Goal: Complete application form

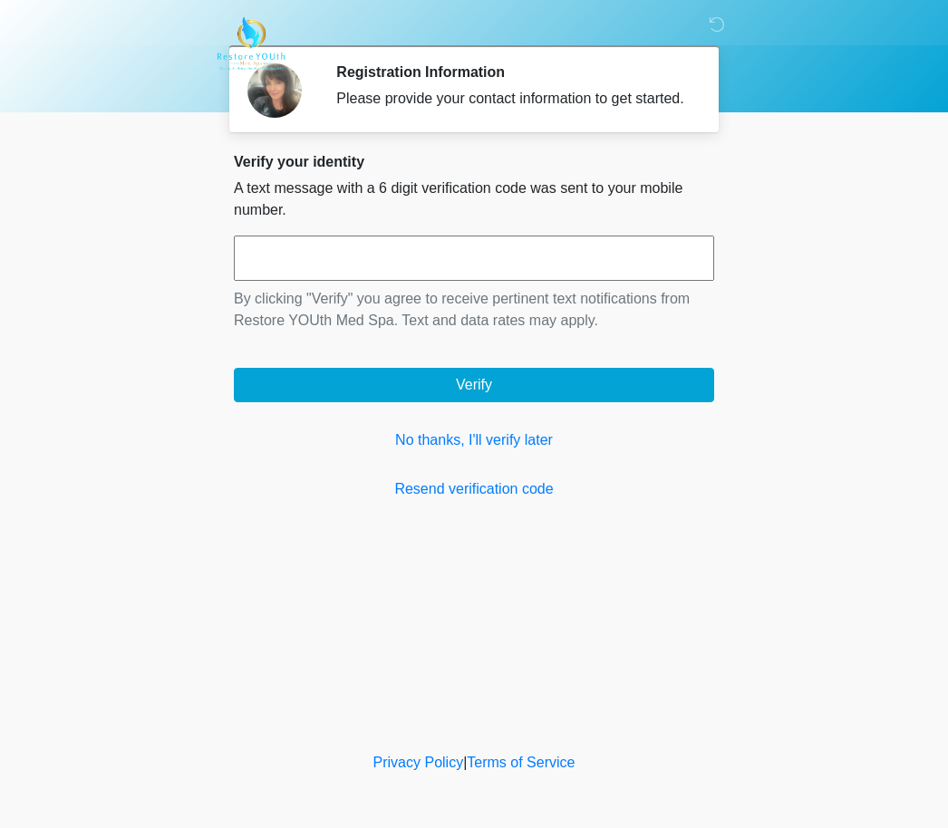
scroll to position [1, 0]
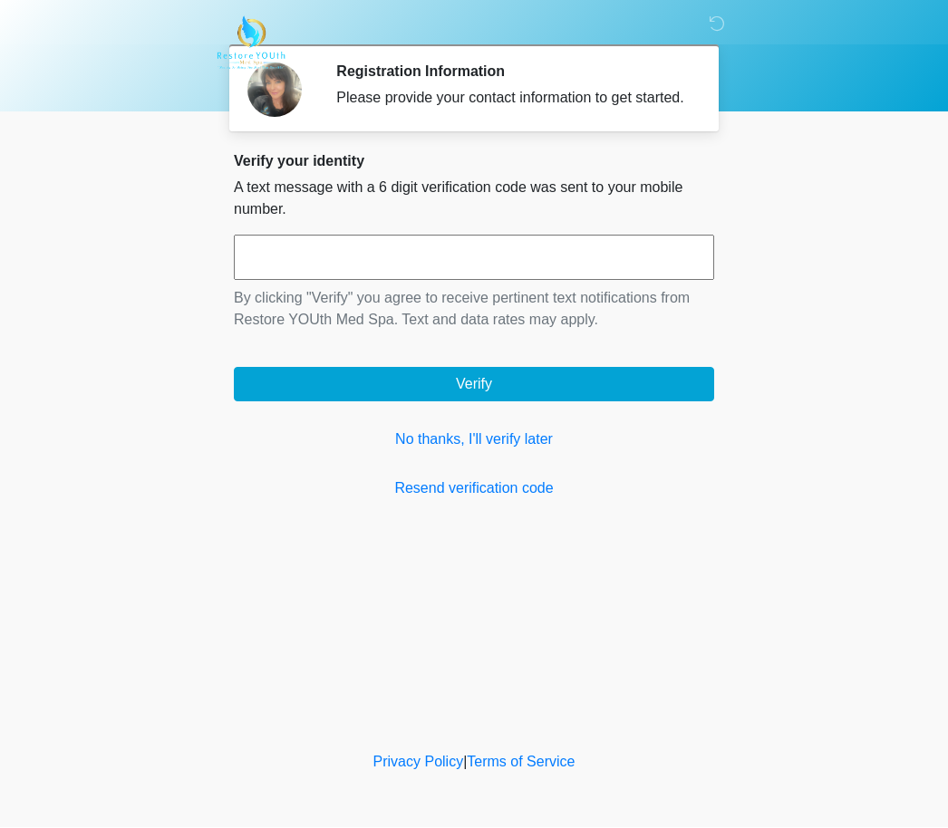
click at [464, 451] on link "No thanks, I'll verify later" at bounding box center [474, 441] width 480 height 22
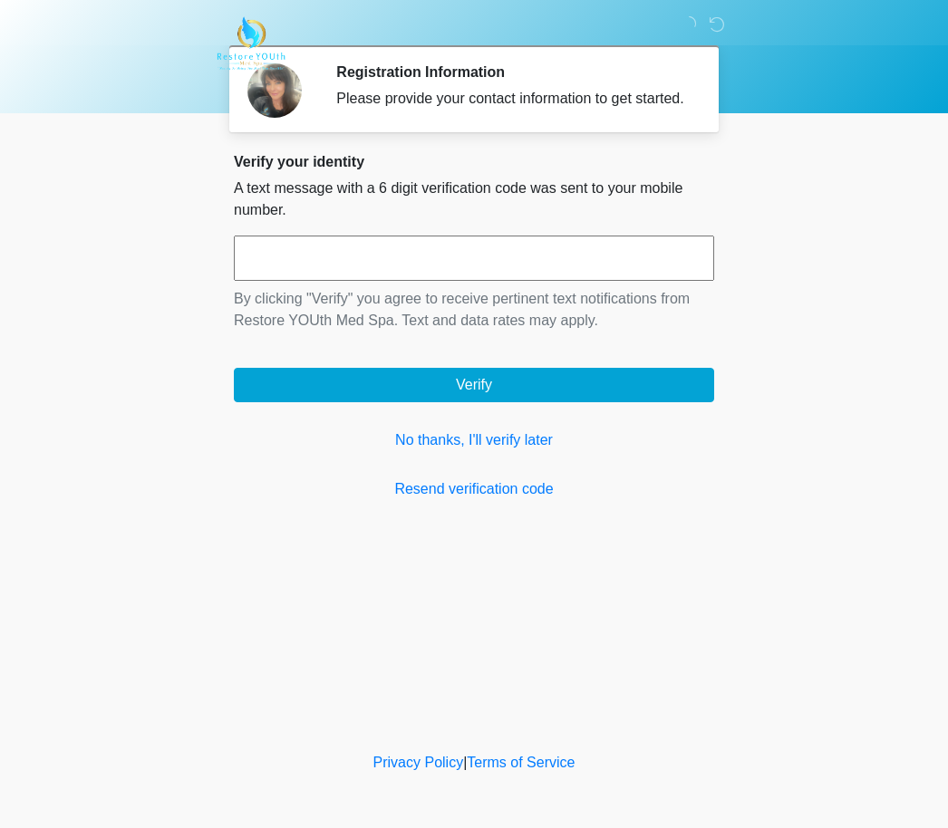
click at [490, 451] on link "No thanks, I'll verify later" at bounding box center [474, 441] width 480 height 22
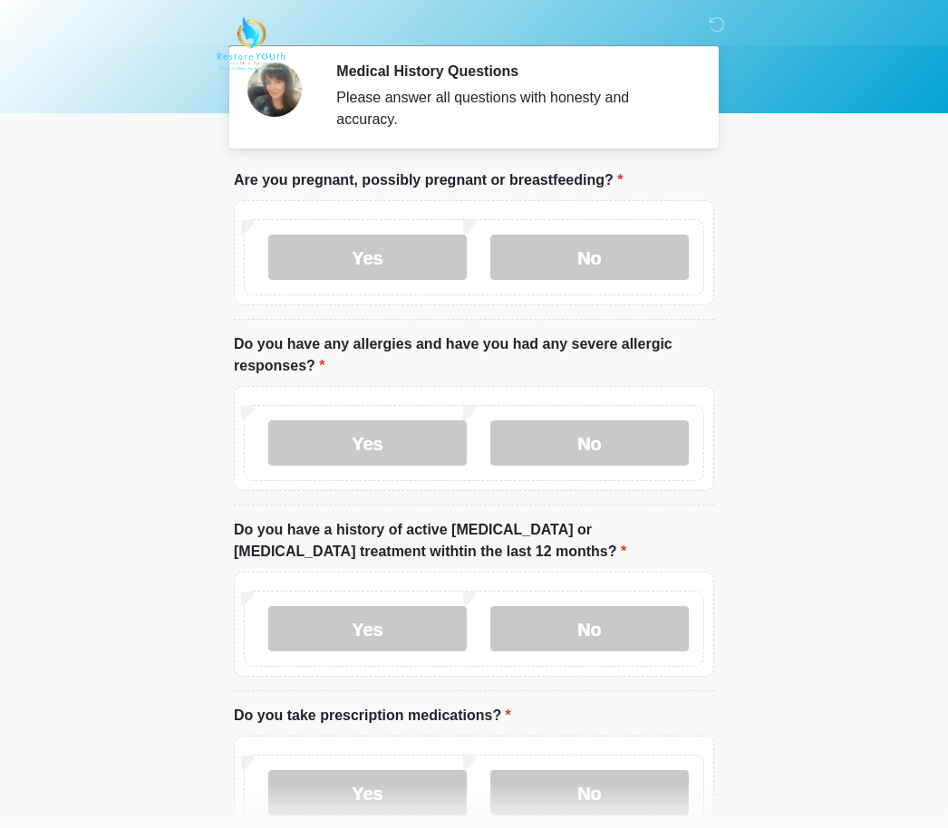
click at [604, 262] on label "No" at bounding box center [589, 257] width 198 height 45
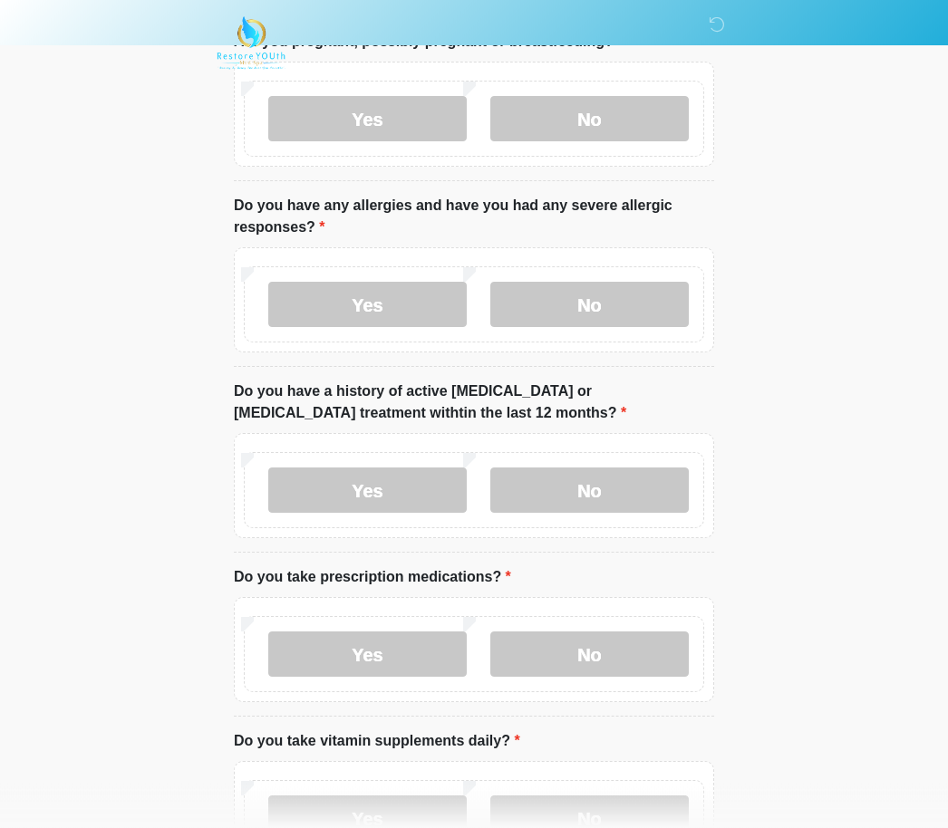
scroll to position [140, 0]
click at [602, 304] on label "No" at bounding box center [589, 304] width 198 height 45
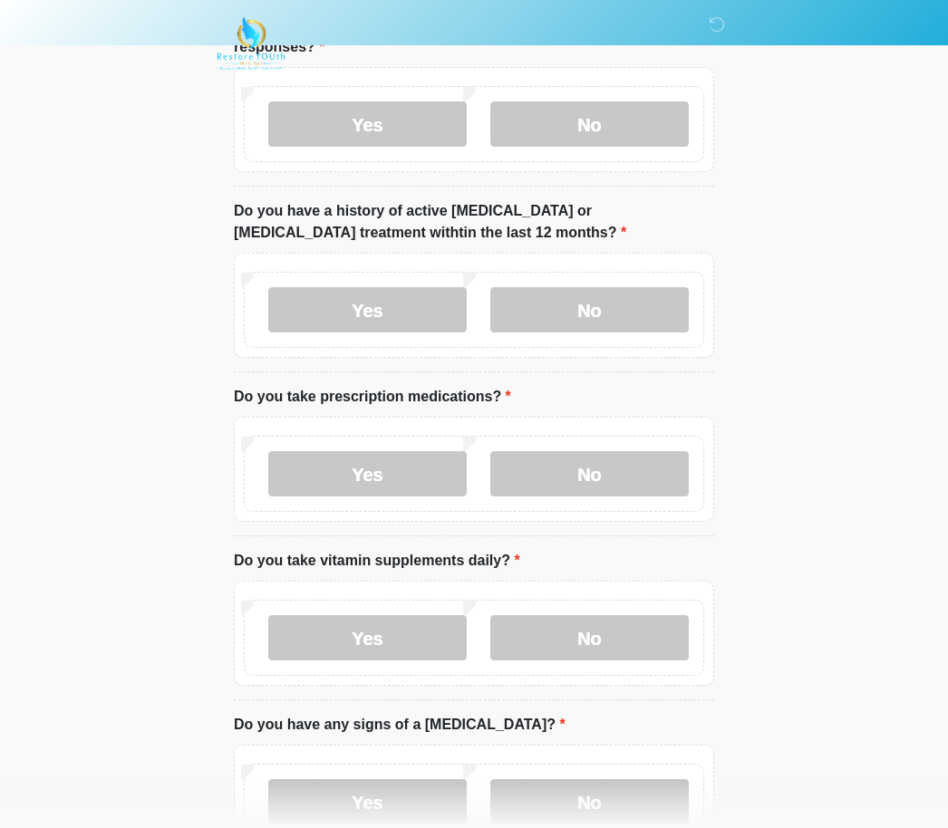
scroll to position [326, 0]
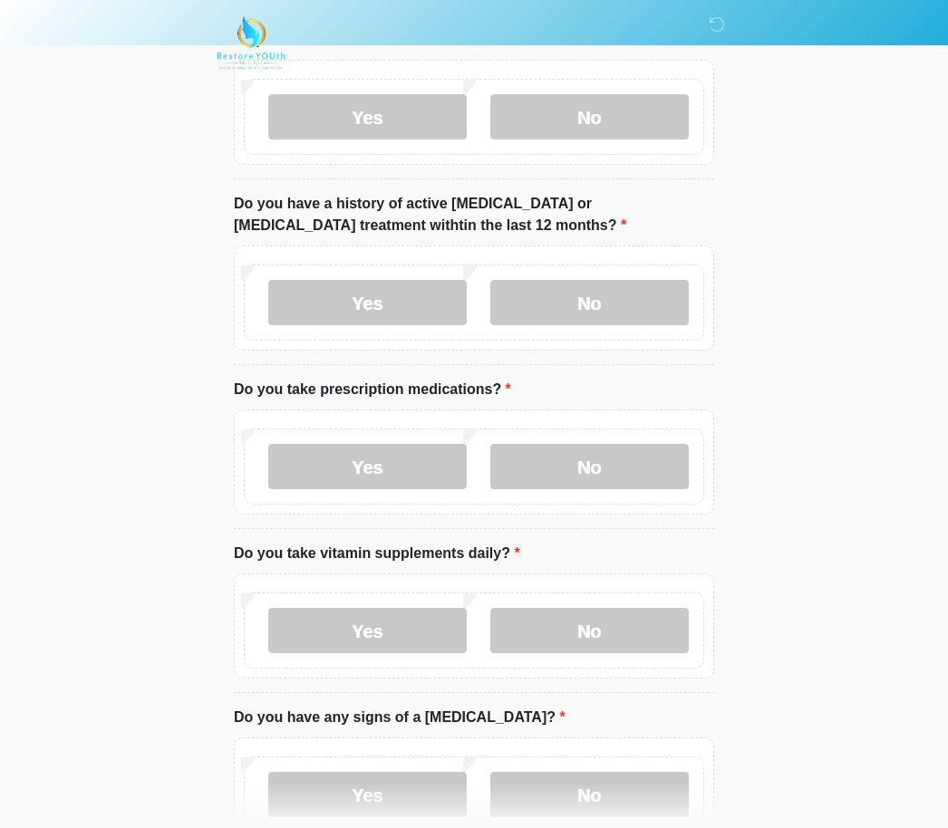
click at [605, 301] on label "No" at bounding box center [589, 303] width 198 height 45
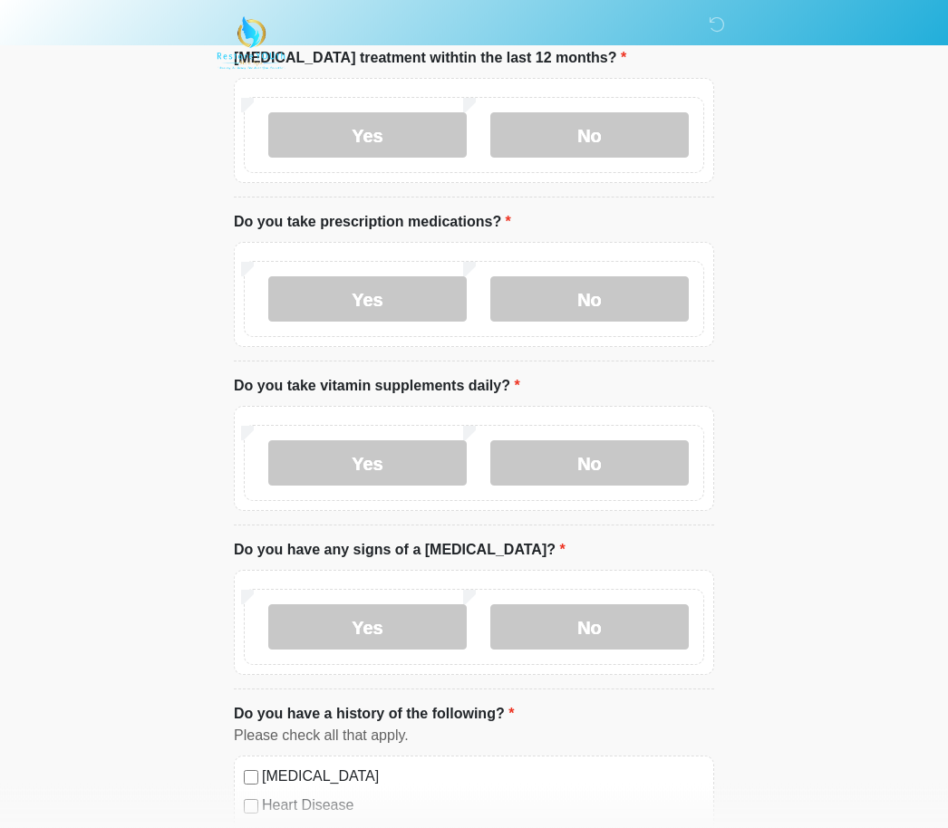
scroll to position [498, 0]
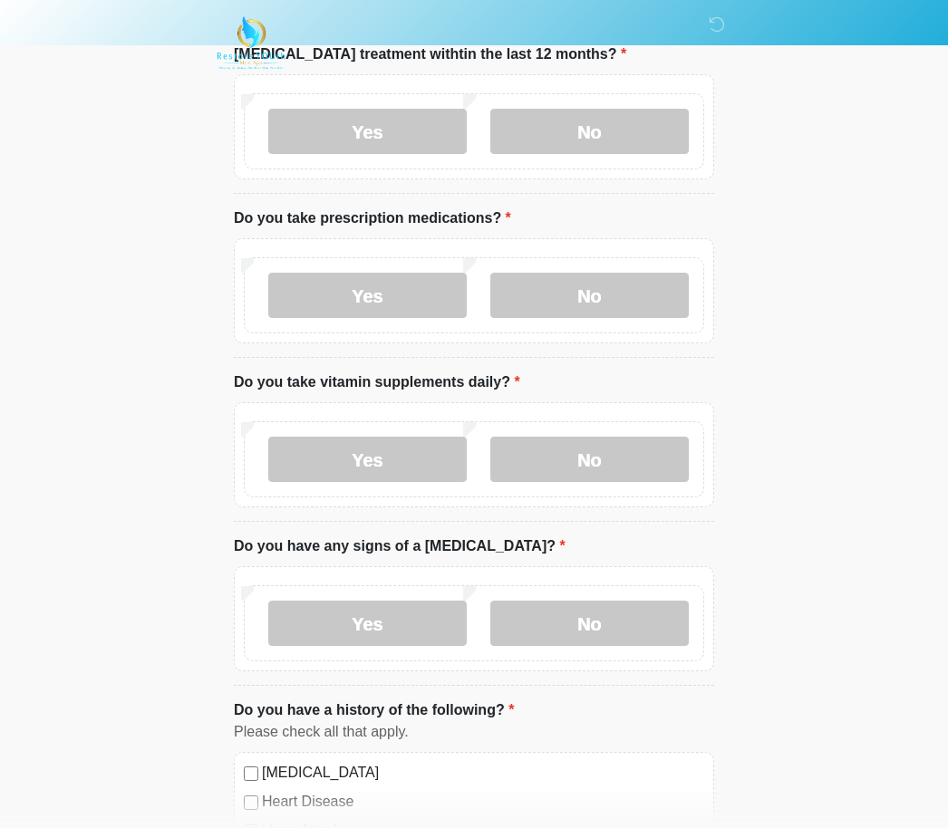
click at [604, 304] on label "No" at bounding box center [589, 296] width 198 height 45
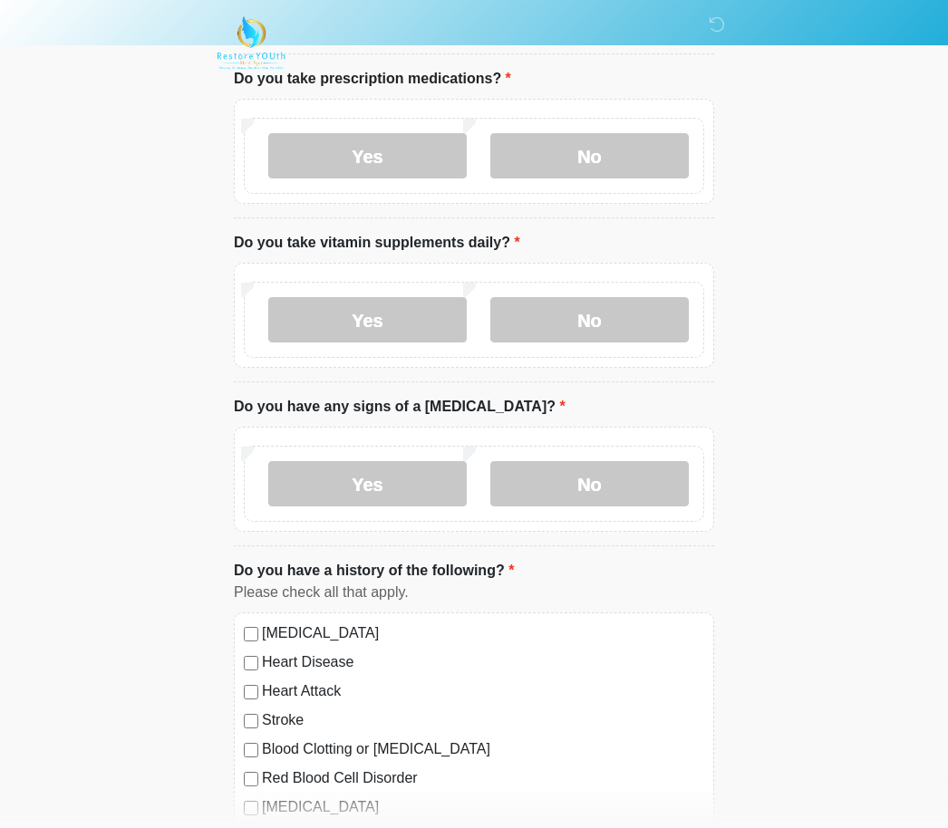
scroll to position [640, 0]
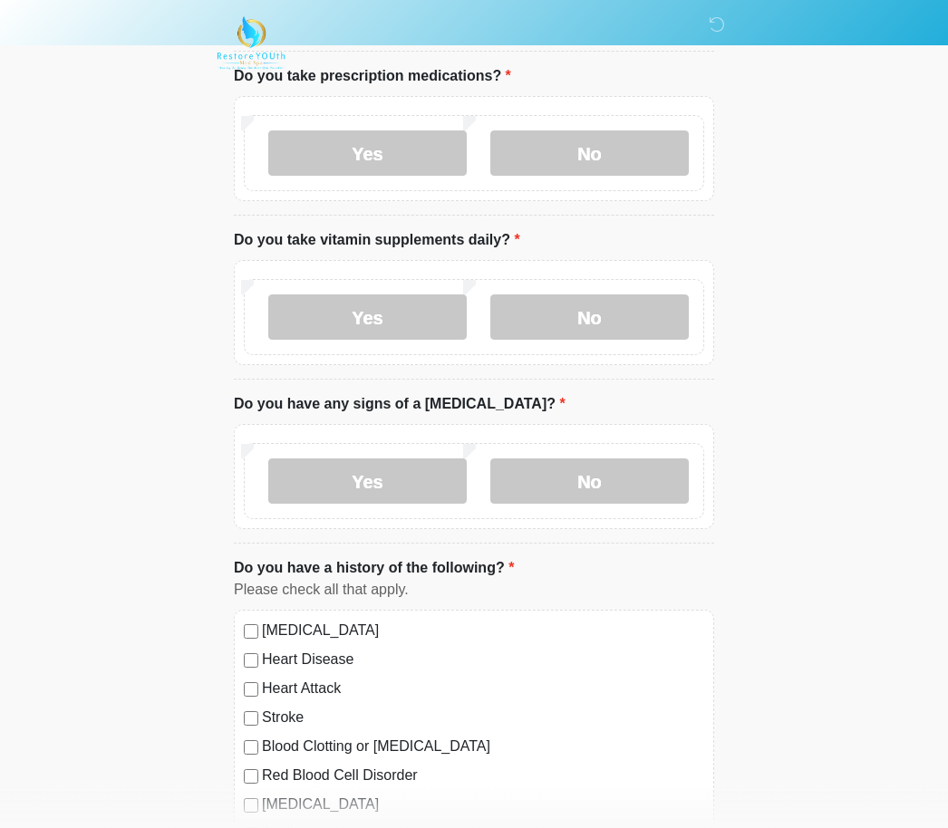
click at [601, 316] on label "No" at bounding box center [589, 317] width 198 height 45
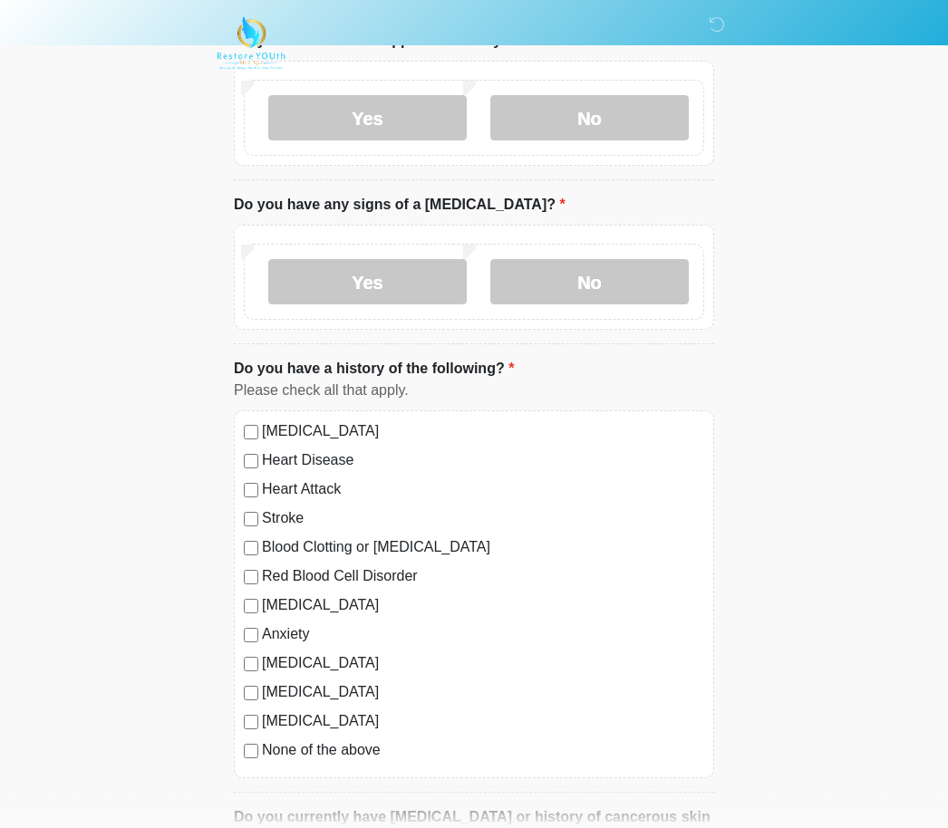
scroll to position [840, 0]
click at [604, 283] on label "No" at bounding box center [589, 281] width 198 height 45
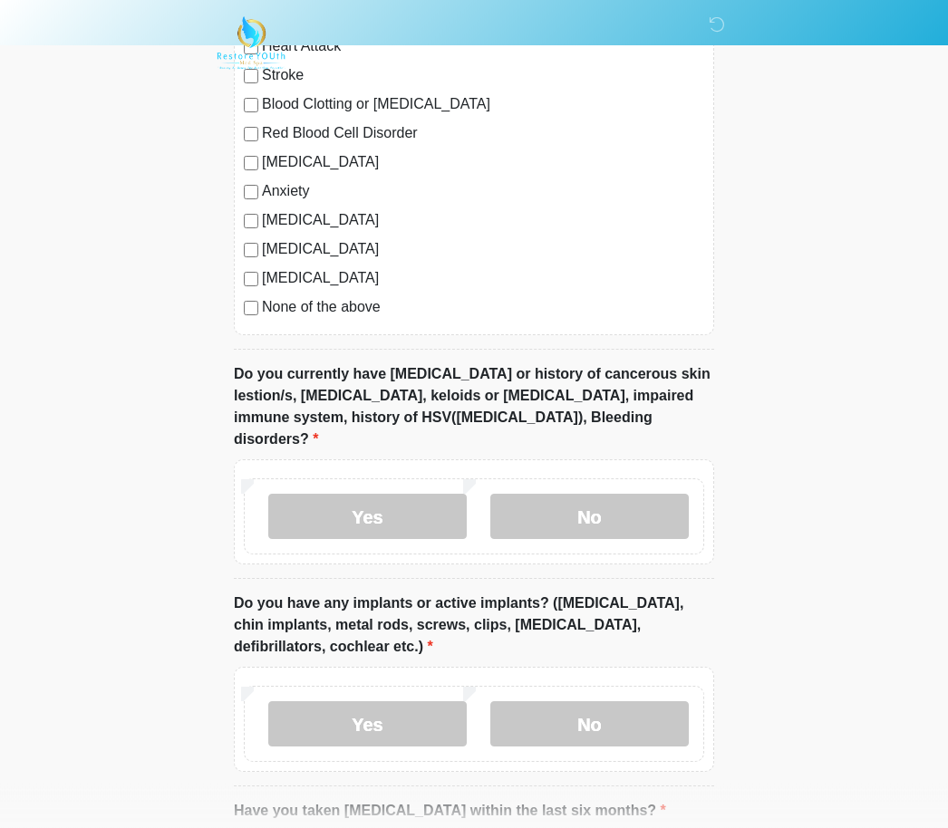
scroll to position [1283, 0]
click at [599, 494] on label "No" at bounding box center [589, 516] width 198 height 45
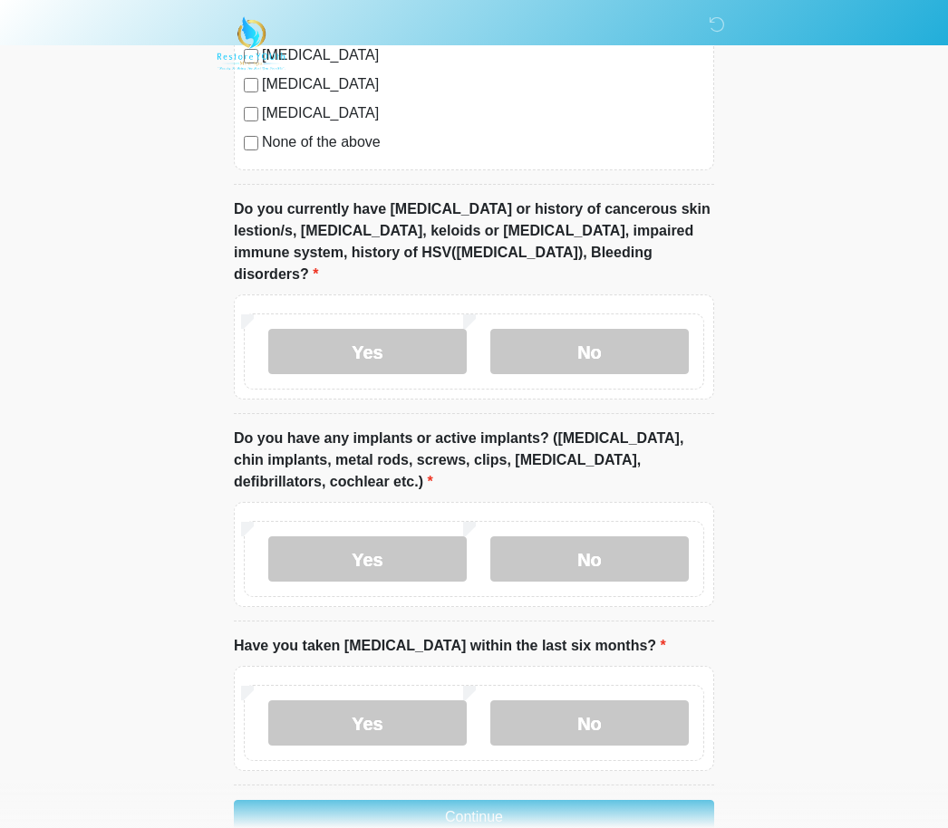
scroll to position [1466, 0]
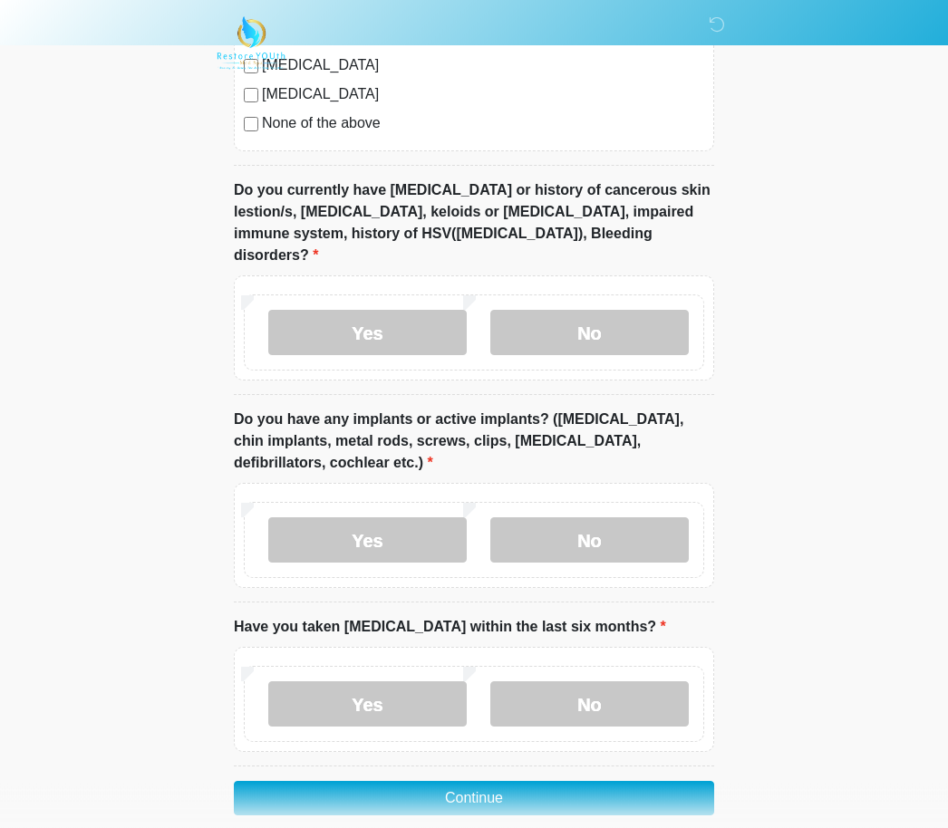
click at [585, 522] on label "No" at bounding box center [589, 540] width 198 height 45
click at [588, 687] on label "No" at bounding box center [589, 704] width 198 height 45
click at [647, 782] on button "Continue" at bounding box center [474, 799] width 480 height 34
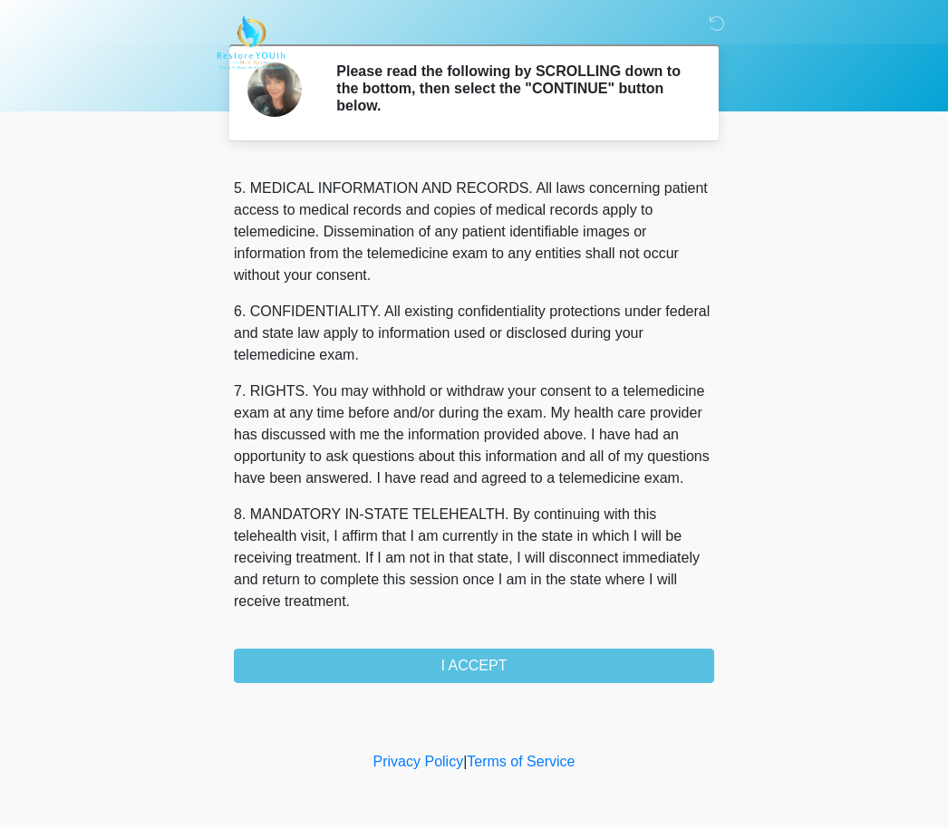
scroll to position [585, 0]
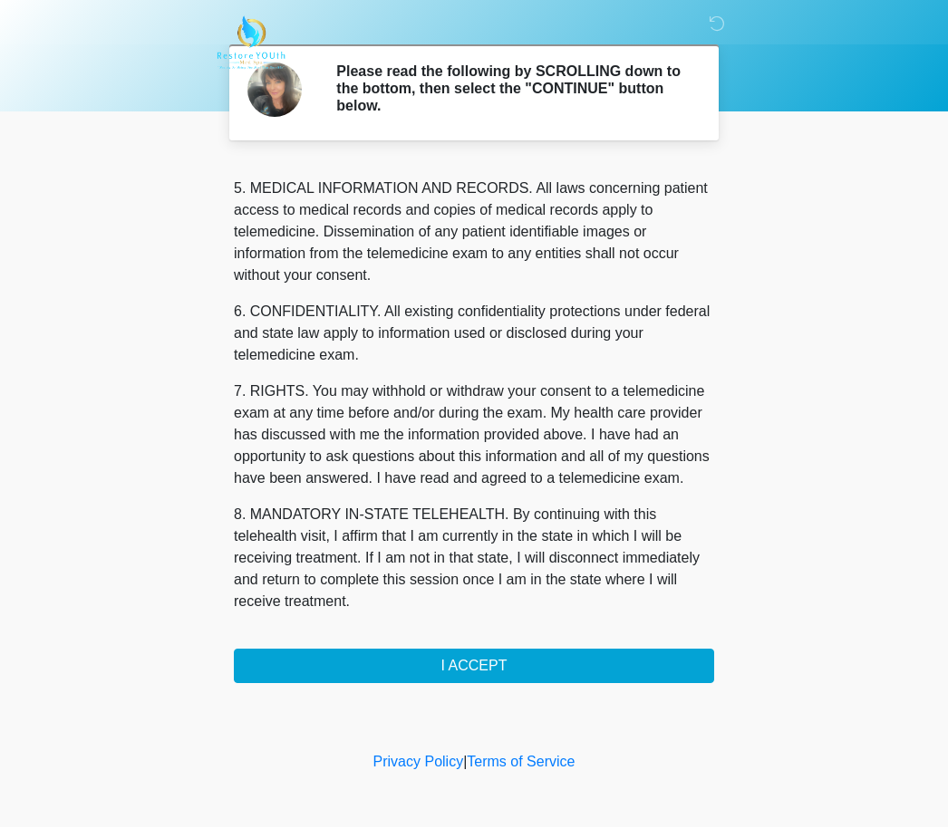
click at [497, 662] on button "I ACCEPT" at bounding box center [474, 667] width 480 height 34
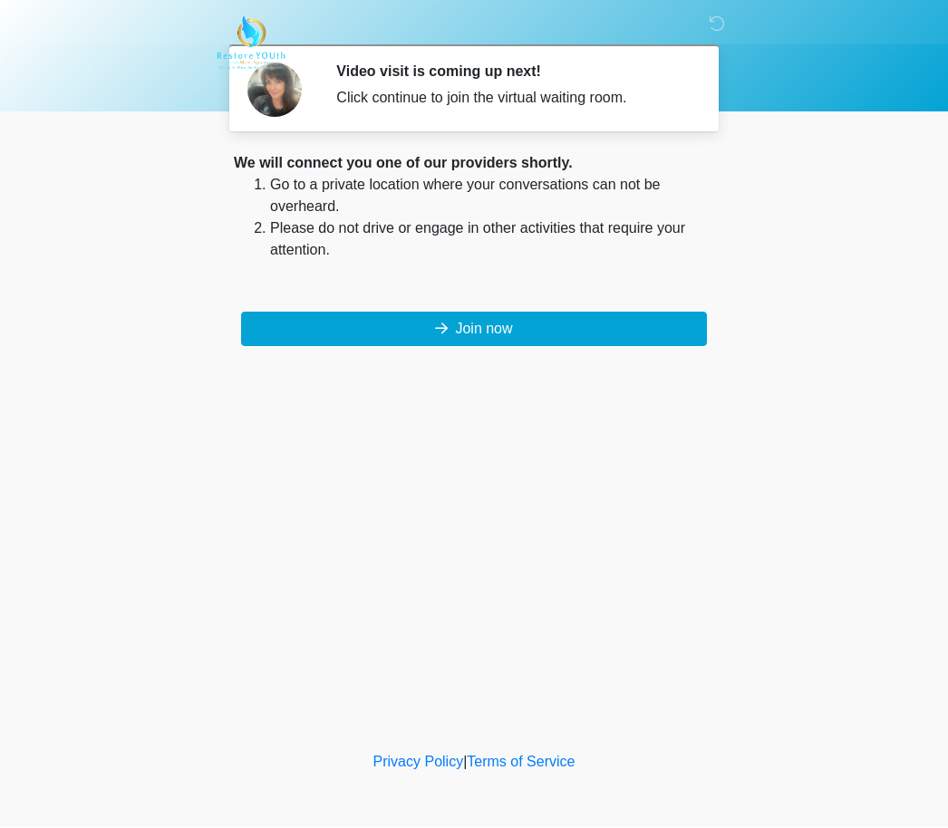
click at [449, 320] on button "Join now" at bounding box center [474, 330] width 466 height 34
